Goal: Information Seeking & Learning: Check status

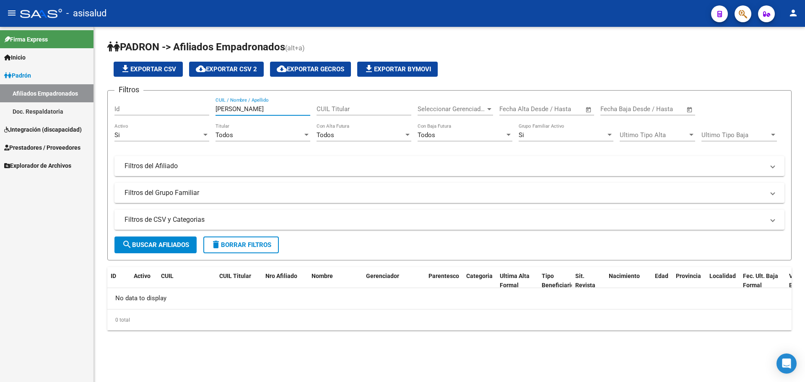
click at [41, 129] on span "Integración (discapacidad)" at bounding box center [43, 129] width 78 height 9
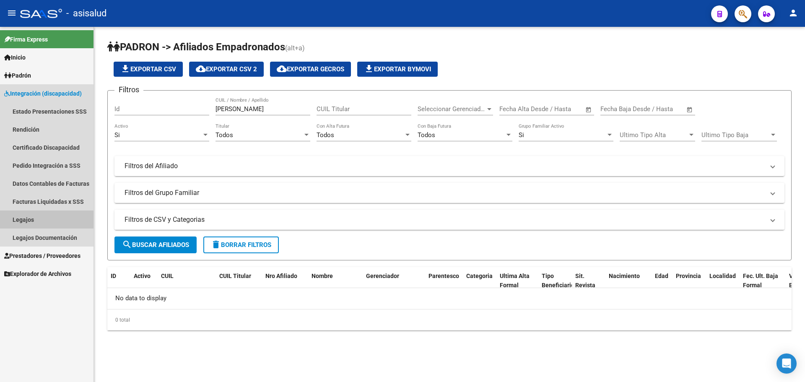
drag, startPoint x: 37, startPoint y: 217, endPoint x: 141, endPoint y: 219, distance: 103.6
click at [38, 217] on link "Legajos" at bounding box center [47, 220] width 94 height 18
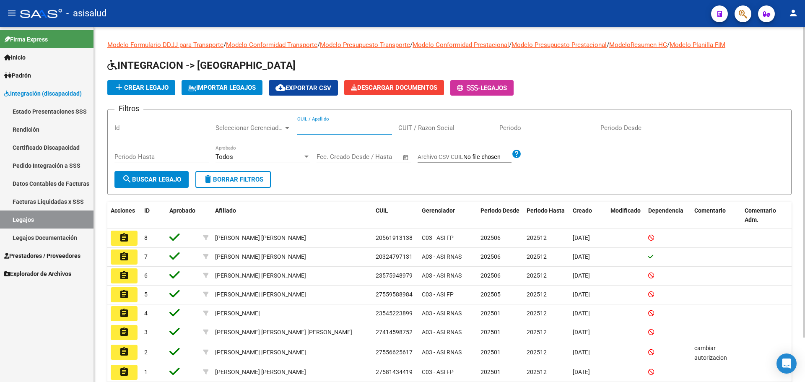
click at [336, 125] on input "CUIL / Apellido" at bounding box center [344, 128] width 95 height 8
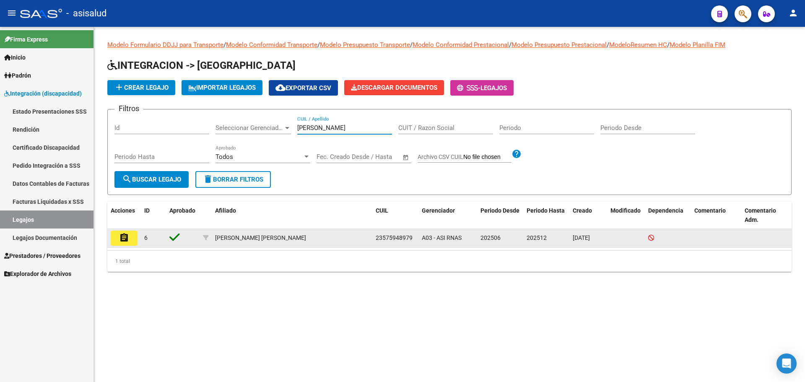
type input "DIAZ LEONARDO"
click at [129, 238] on mat-icon "assignment" at bounding box center [124, 238] width 10 height 10
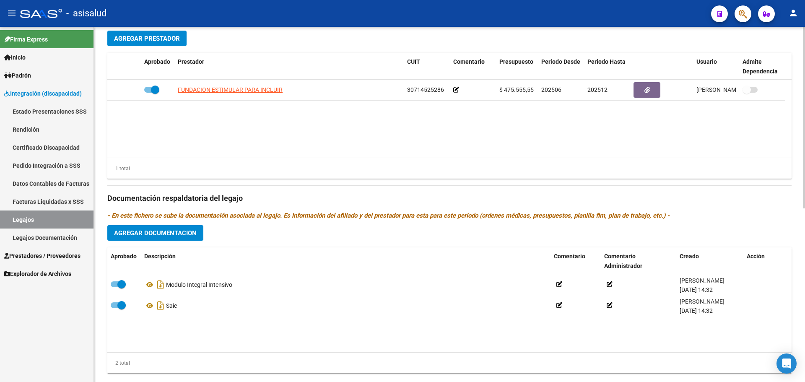
scroll to position [336, 0]
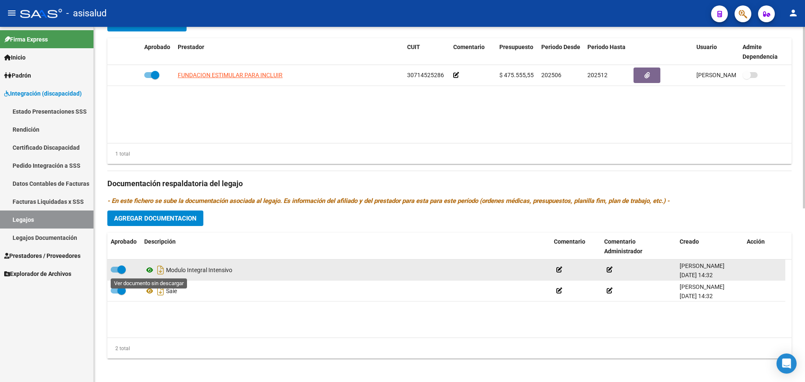
click at [150, 269] on icon at bounding box center [149, 270] width 11 height 10
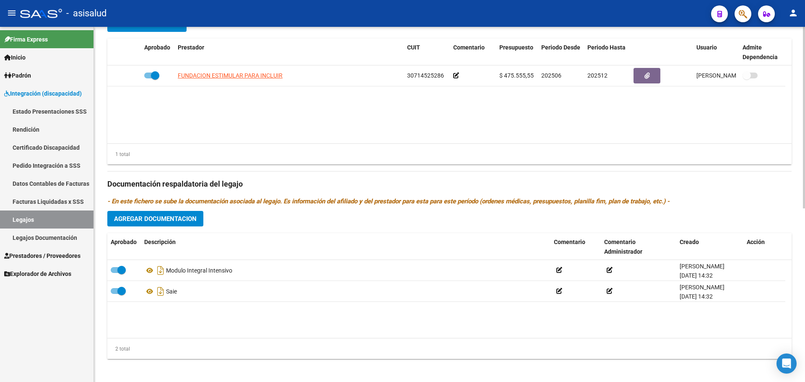
scroll to position [339, 0]
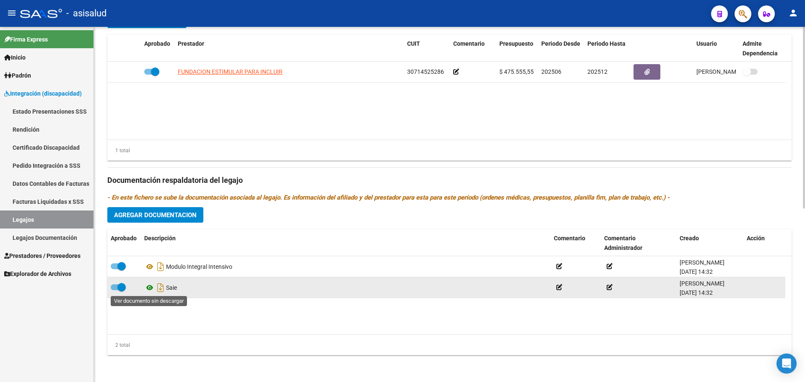
click at [150, 284] on icon at bounding box center [149, 288] width 11 height 10
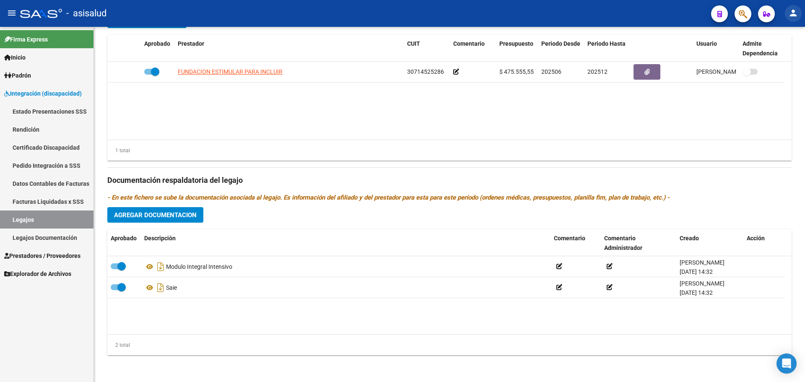
click at [796, 15] on mat-icon "person" at bounding box center [794, 13] width 10 height 10
click at [778, 56] on button "exit_to_app Salir" at bounding box center [776, 55] width 51 height 20
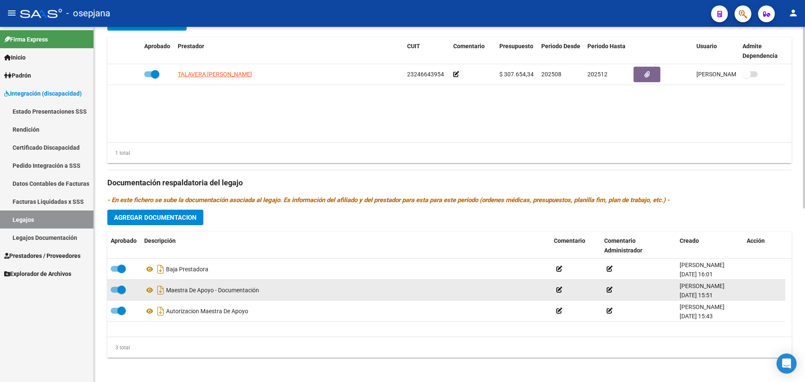
scroll to position [339, 0]
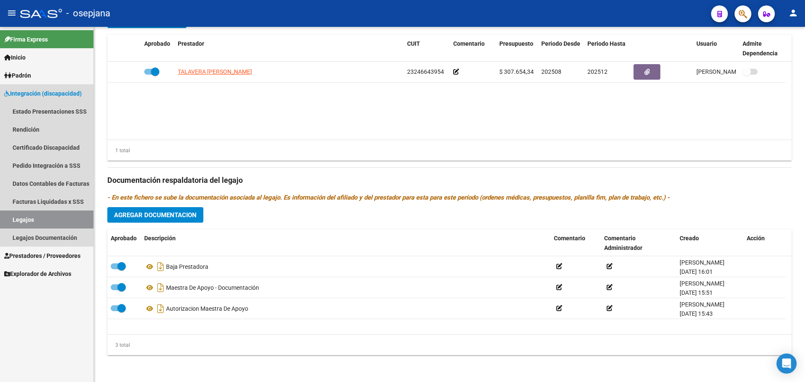
drag, startPoint x: 22, startPoint y: 218, endPoint x: 74, endPoint y: 197, distance: 56.3
click at [22, 218] on link "Legajos" at bounding box center [47, 220] width 94 height 18
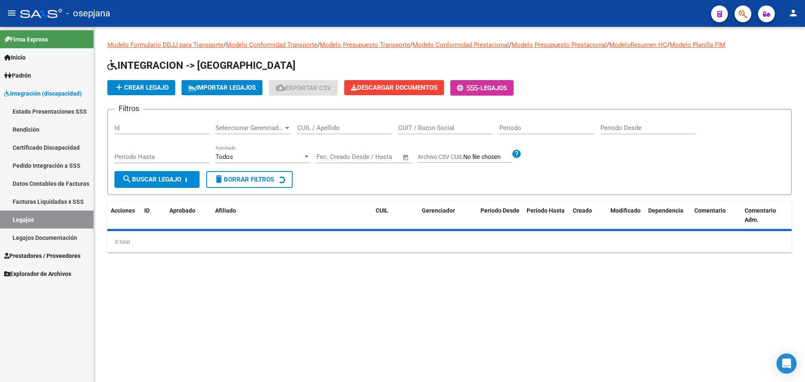
click at [320, 124] on input "CUIL / Apellido" at bounding box center [344, 128] width 95 height 8
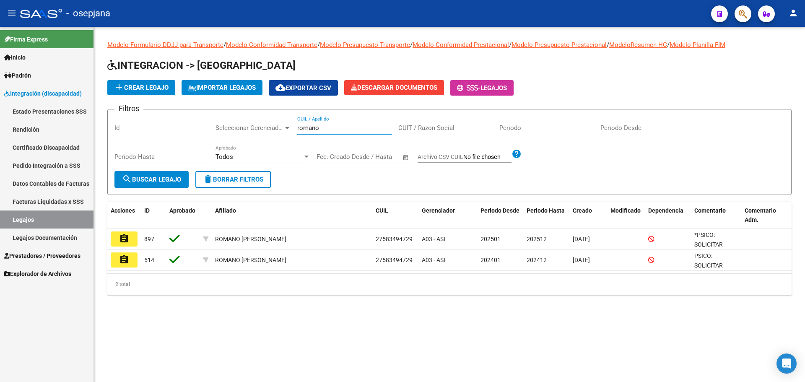
type input "romano"
click at [64, 76] on link "Padrón" at bounding box center [47, 75] width 94 height 18
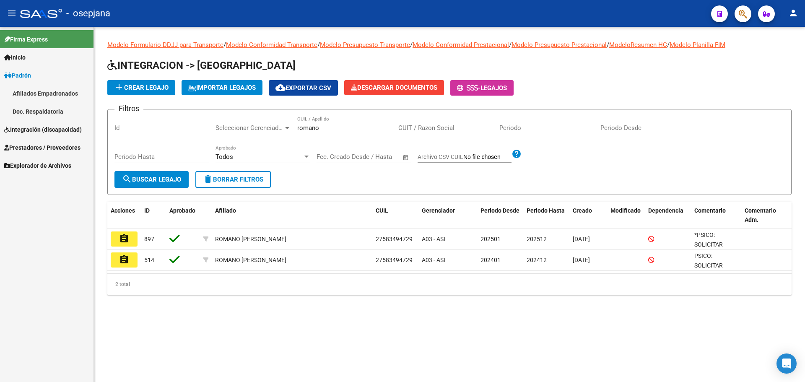
click at [45, 90] on link "Afiliados Empadronados" at bounding box center [47, 93] width 94 height 18
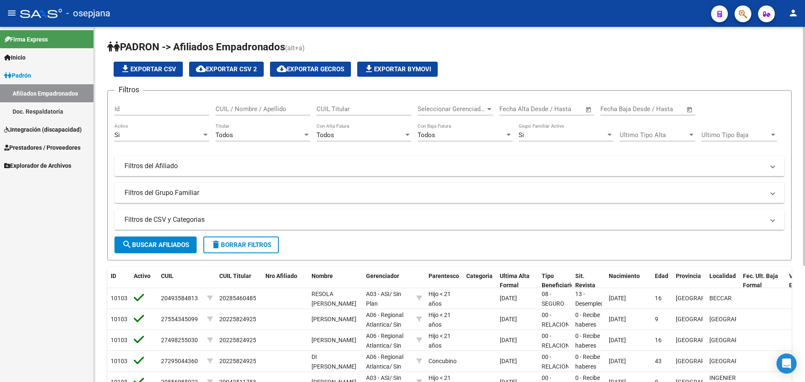
drag, startPoint x: 280, startPoint y: 101, endPoint x: 277, endPoint y: 106, distance: 6.0
click at [277, 106] on div "CUIL / Nombre / Apellido" at bounding box center [263, 106] width 95 height 18
click at [239, 110] on input "TORCHIMIAJACINTA" at bounding box center [263, 109] width 95 height 8
click at [250, 108] on input "TORCHI MIAJACINTA" at bounding box center [263, 109] width 95 height 8
click at [164, 249] on button "search Buscar Afiliados" at bounding box center [156, 245] width 82 height 17
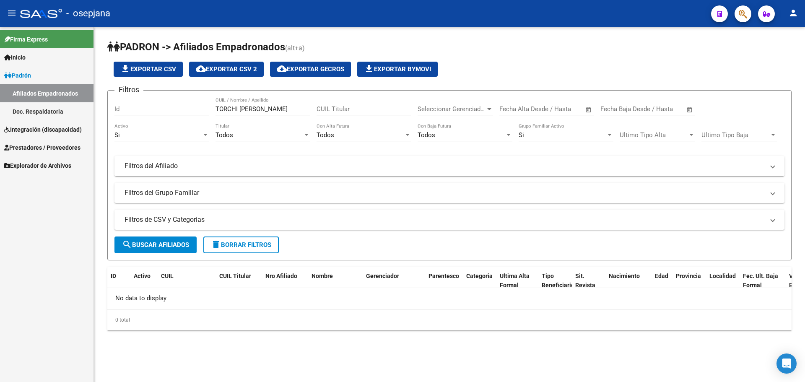
click at [285, 106] on input "TORCHI [PERSON_NAME]" at bounding box center [263, 109] width 95 height 8
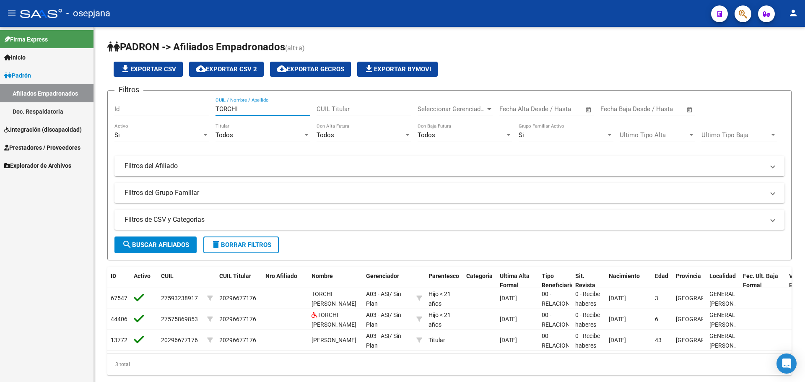
type input "TORCHI"
click at [793, 16] on mat-icon "person" at bounding box center [794, 13] width 10 height 10
click at [770, 58] on button "exit_to_app Salir" at bounding box center [776, 55] width 51 height 20
